Goal: Transaction & Acquisition: Purchase product/service

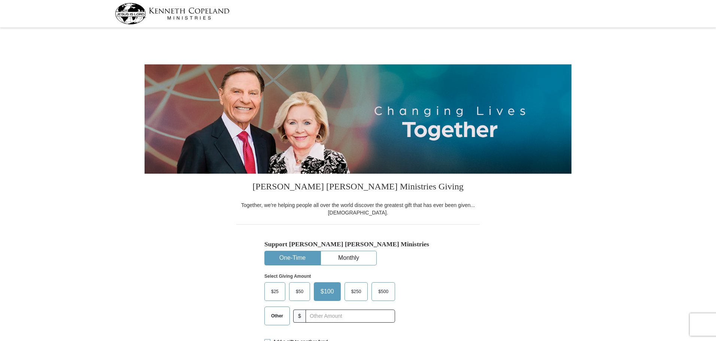
select select "AR"
click at [280, 316] on span "Other" at bounding box center [276, 315] width 19 height 11
click at [0, 0] on input "Other" at bounding box center [0, 0] width 0 height 0
type input "390.00"
click at [439, 282] on div "Select Giving Amount Amount must be a valid number The total gift cannot be les…" at bounding box center [357, 298] width 187 height 66
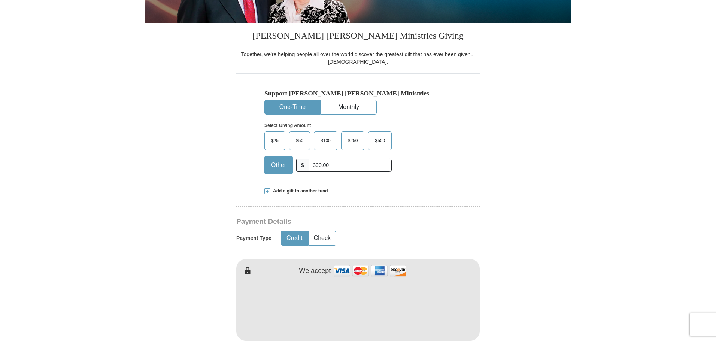
scroll to position [187, 0]
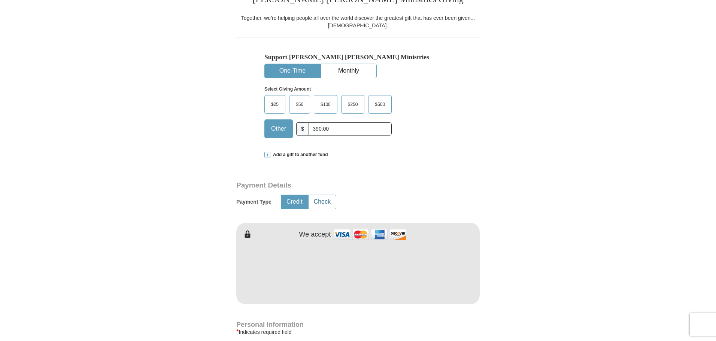
click at [318, 203] on button "Check" at bounding box center [322, 202] width 27 height 14
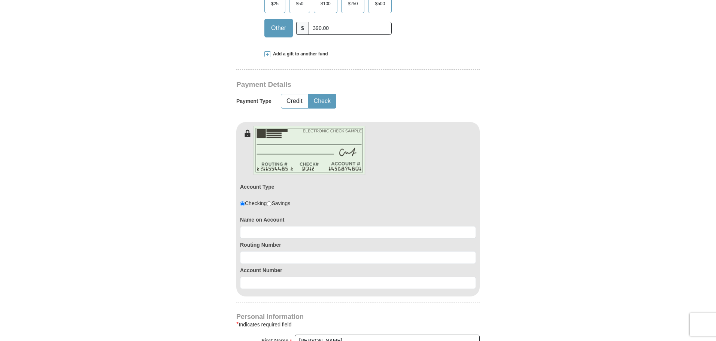
scroll to position [300, 0]
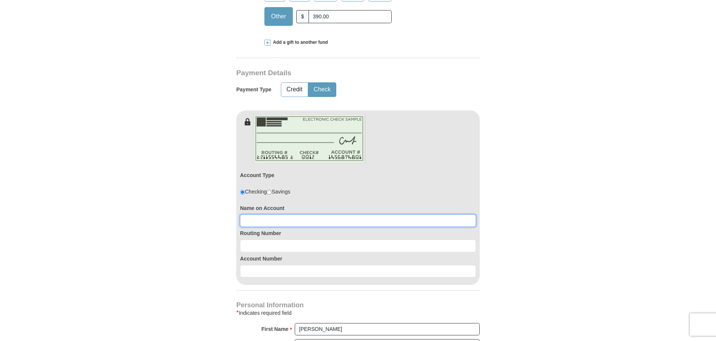
click at [312, 221] on input at bounding box center [358, 221] width 236 height 13
type input "A"
type input "Gary or Andrea Muth"
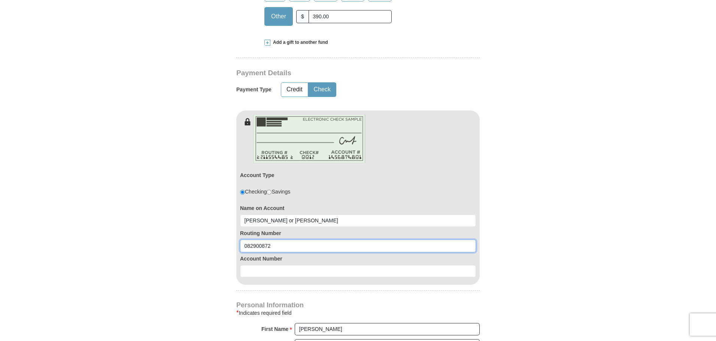
type input "082900872"
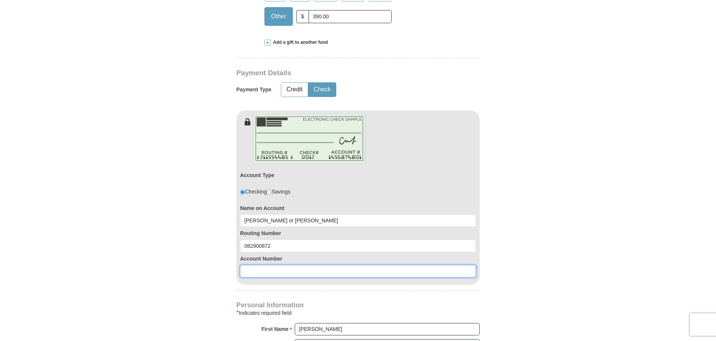
click at [273, 271] on input at bounding box center [358, 271] width 236 height 13
type input "80579823"
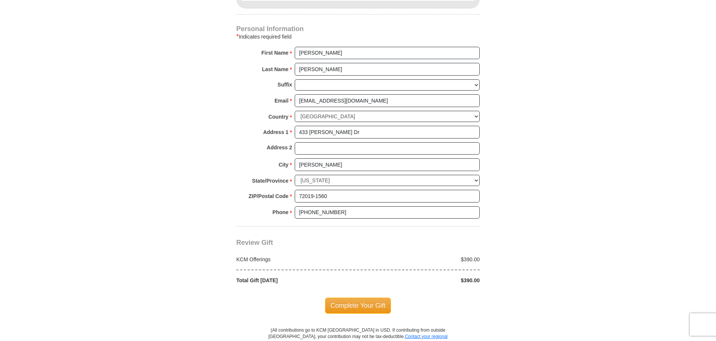
scroll to position [599, 0]
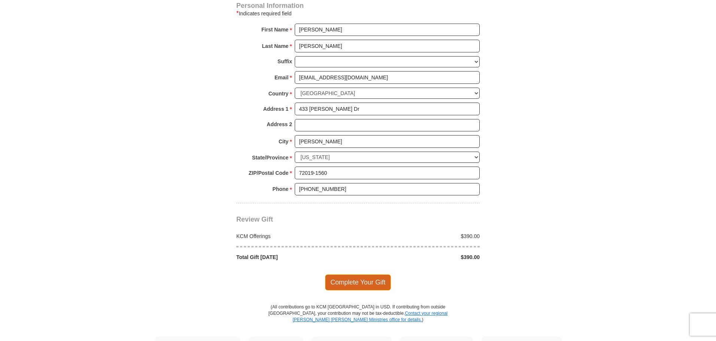
click at [353, 283] on span "Complete Your Gift" at bounding box center [358, 282] width 66 height 16
